Goal: Transaction & Acquisition: Book appointment/travel/reservation

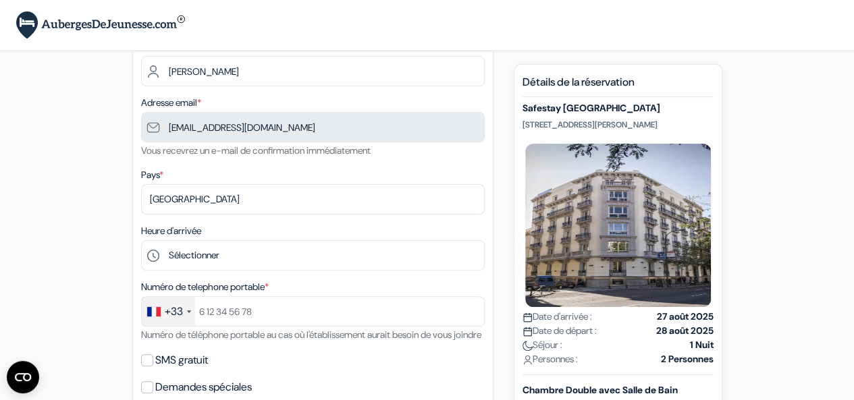
scroll to position [134, 0]
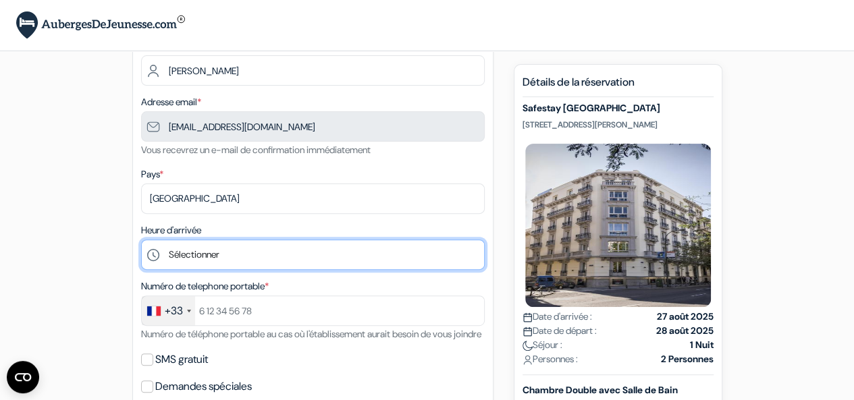
click at [415, 258] on select "Sélectionner 1:00 2:00 3:00 4:00 5:00 6:00 7:00 8:00 9:00 10:00 11:00 12:00 13:…" at bounding box center [313, 255] width 344 height 30
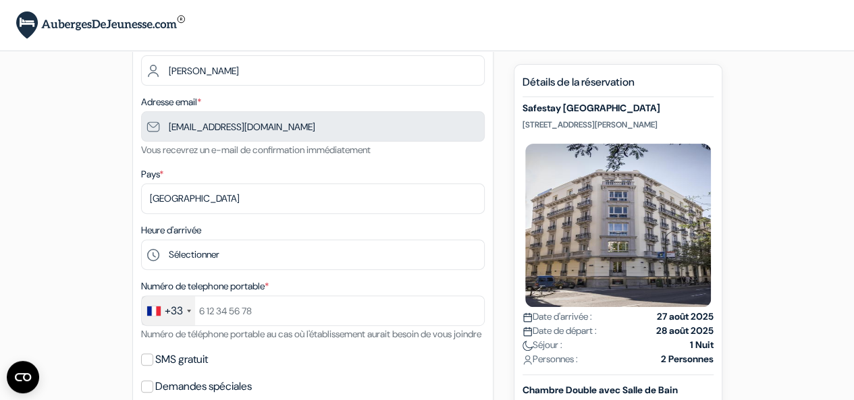
click at [124, 242] on div "add_box Safestay Madrid Central Calle de Sagasta, 22, Madrid, Espagne done done…" at bounding box center [428, 406] width 770 height 936
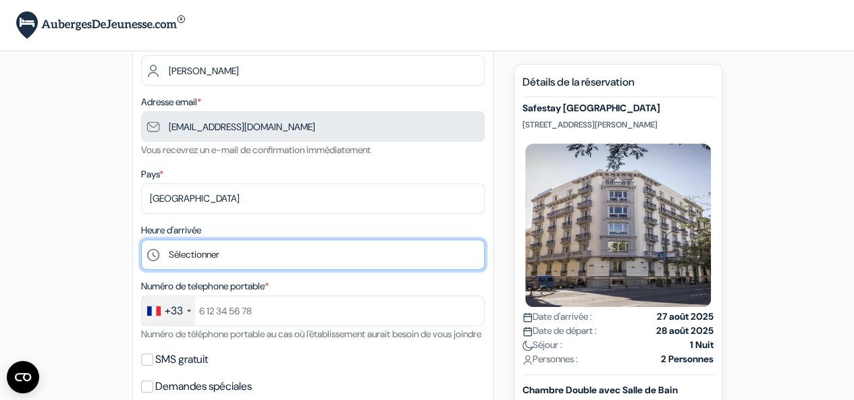
click at [182, 257] on select "Sélectionner 1:00 2:00 3:00 4:00 5:00 6:00 7:00 8:00 9:00 10:00 11:00 12:00 13:…" at bounding box center [313, 255] width 344 height 30
select select "9"
click at [141, 242] on select "Sélectionner 1:00 2:00 3:00 4:00 5:00 6:00 7:00 8:00 9:00 10:00 11:00 12:00 13:…" at bounding box center [313, 255] width 344 height 30
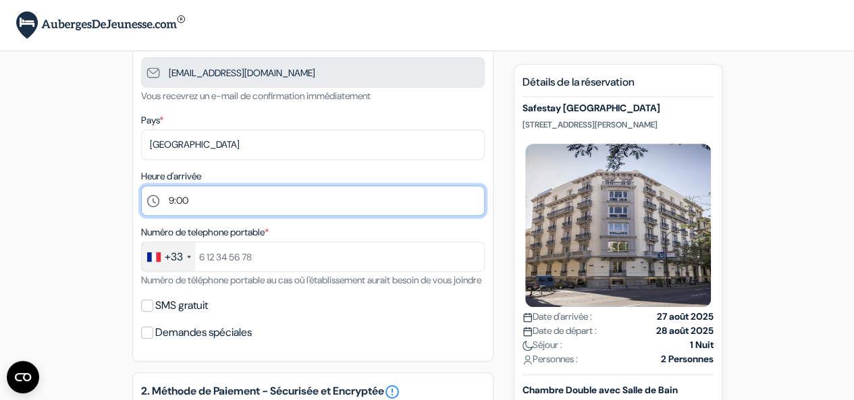
scroll to position [213, 0]
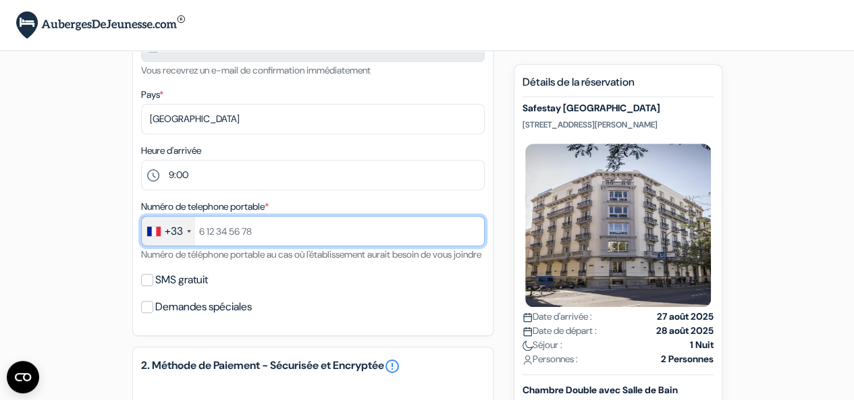
click at [212, 234] on input "text" at bounding box center [313, 231] width 344 height 30
type input "+33769460653"
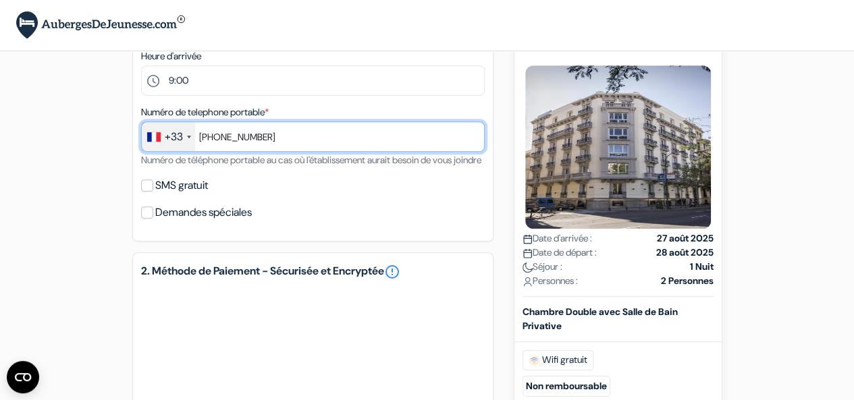
scroll to position [310, 0]
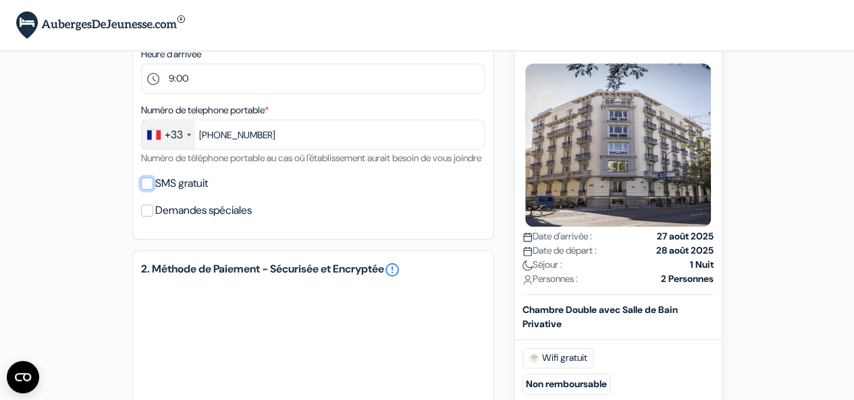
click at [146, 190] on input "SMS gratuit" at bounding box center [147, 184] width 12 height 12
checkbox input "true"
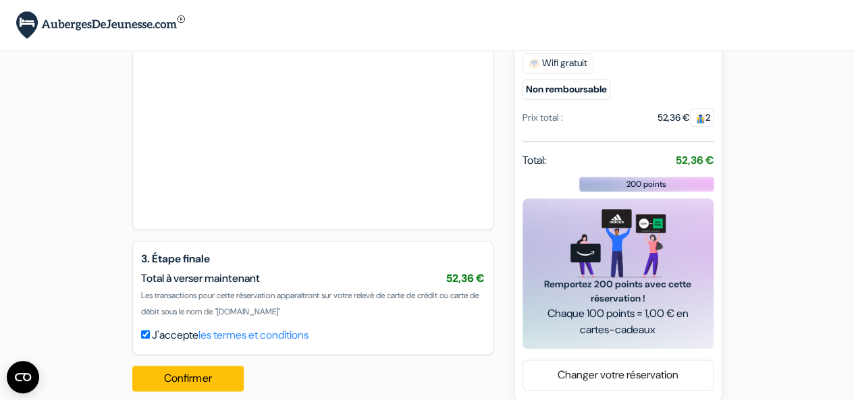
scroll to position [675, 0]
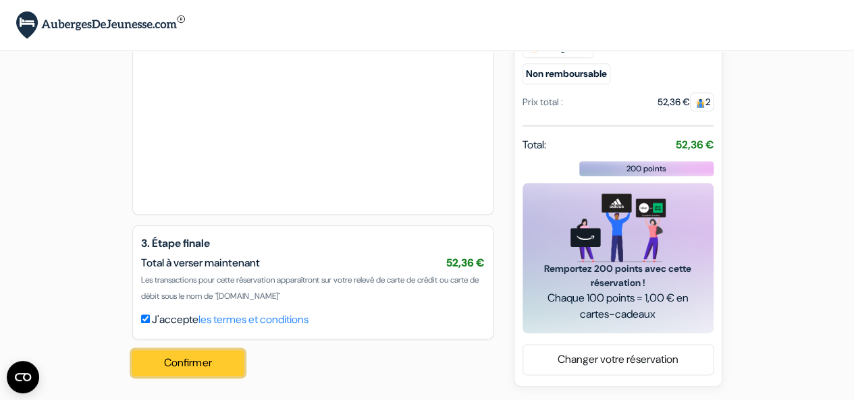
click at [179, 369] on button "Confirmer Loading..." at bounding box center [188, 364] width 112 height 26
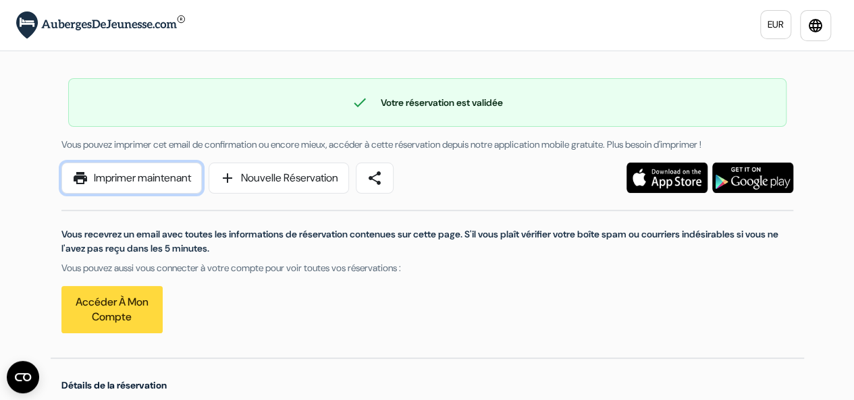
click at [149, 183] on link "print Imprimer maintenant" at bounding box center [131, 178] width 140 height 31
